Goal: Task Accomplishment & Management: Use online tool/utility

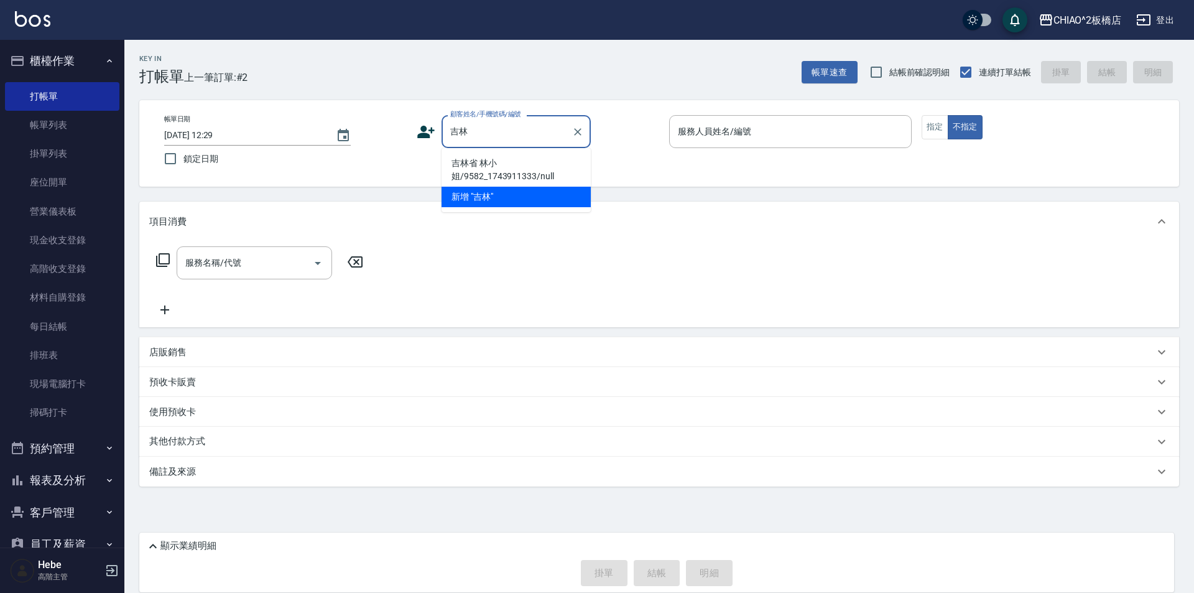
click at [522, 171] on li "吉林省 林小姐/9582_1743911333/null" at bounding box center [515, 170] width 149 height 34
type input "吉林省 林小姐/9582_1743911333/null"
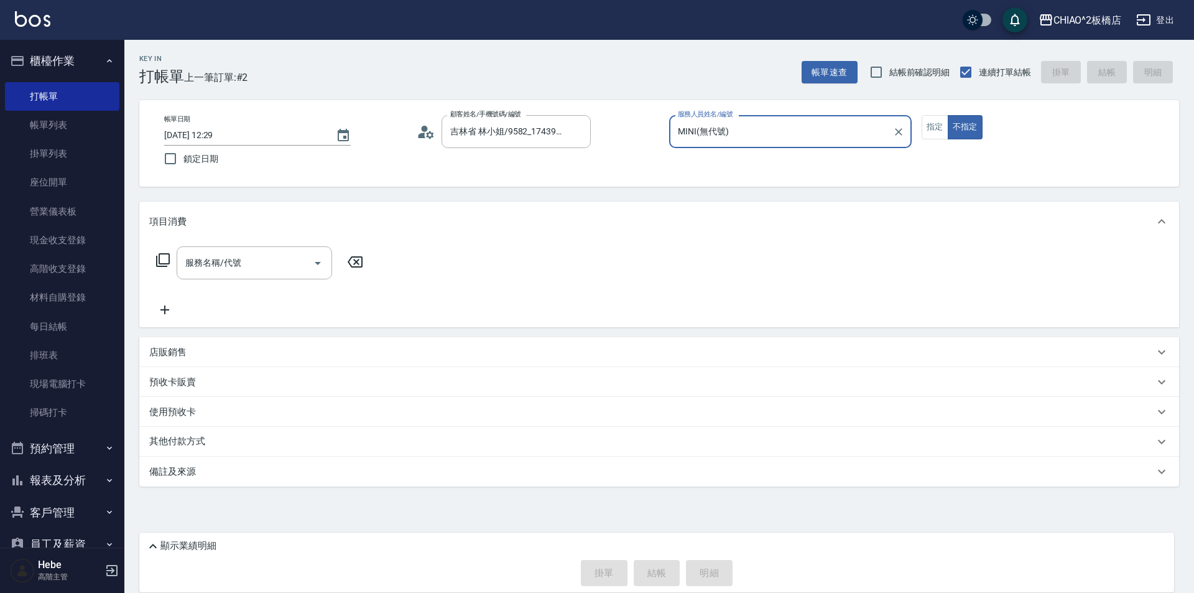
type input "MINI(無代號)"
click at [925, 131] on button "指定" at bounding box center [935, 127] width 27 height 24
click at [294, 264] on input "服務名稱/代號" at bounding box center [245, 263] width 126 height 22
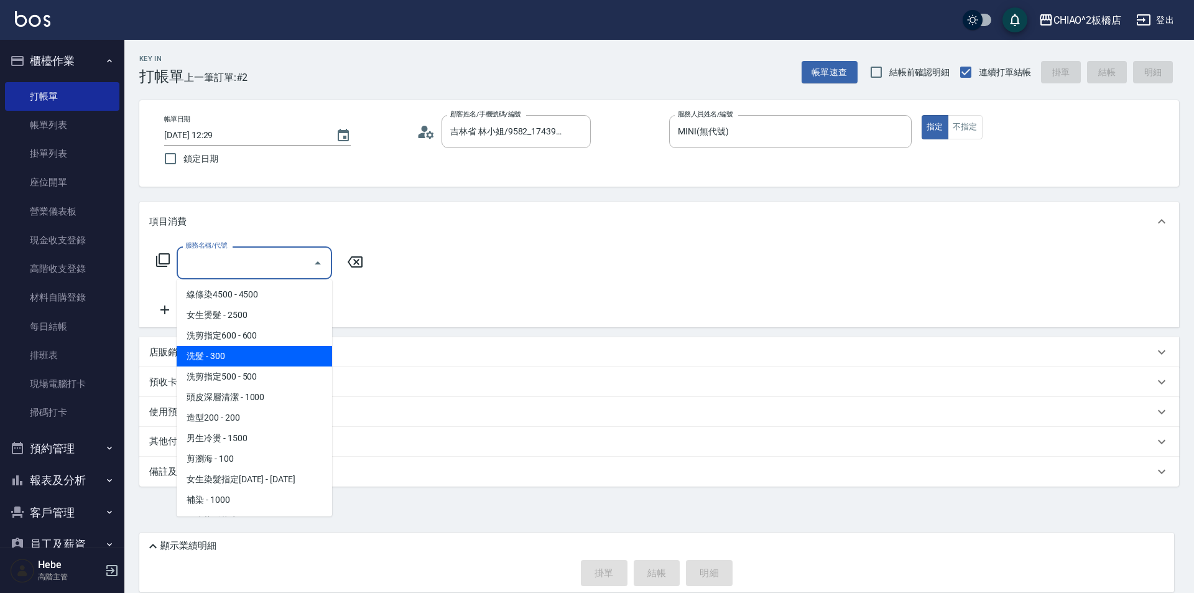
click at [264, 352] on span "洗髮 - 300" at bounding box center [254, 356] width 155 height 21
type input "洗髮(96679)"
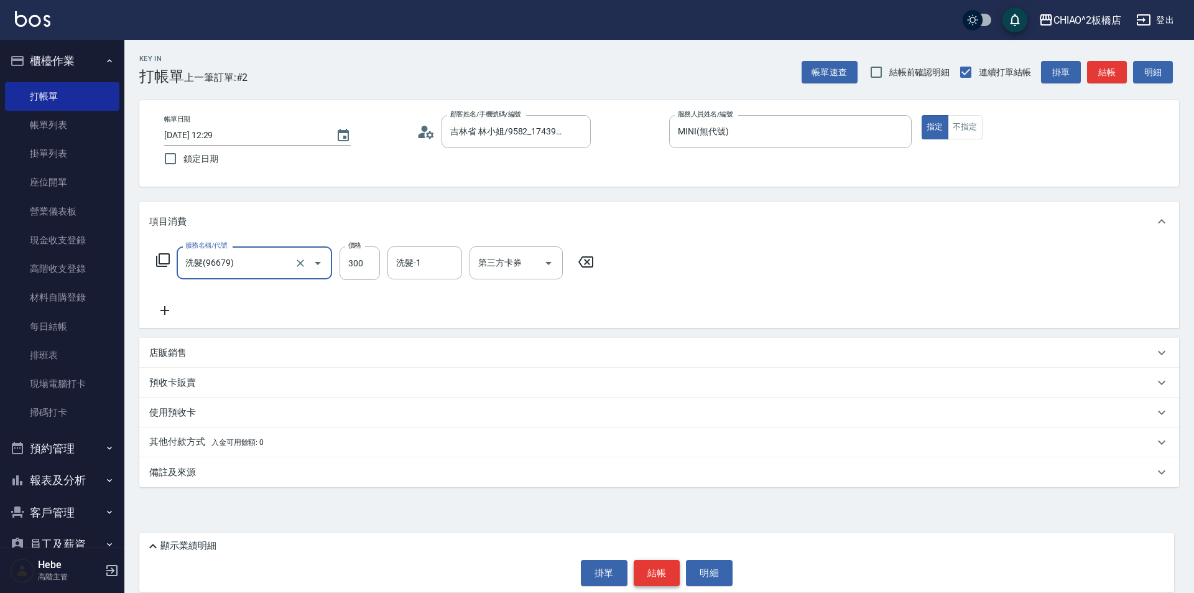
click at [654, 571] on button "結帳" at bounding box center [657, 573] width 47 height 26
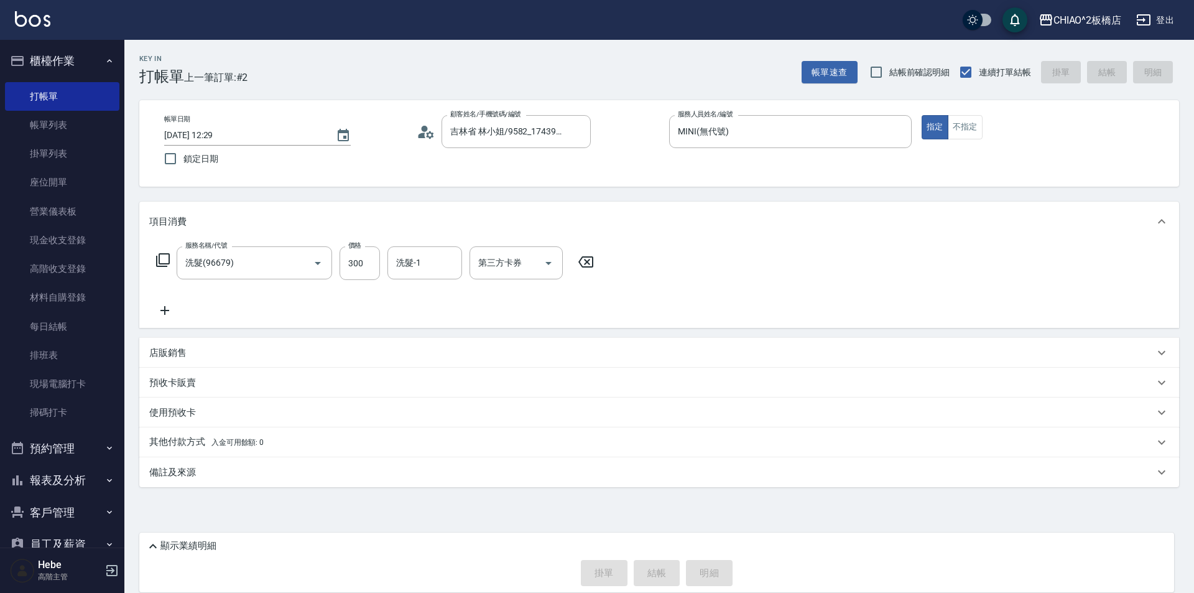
type input "[DATE] 13:38"
